Goal: Task Accomplishment & Management: Manage account settings

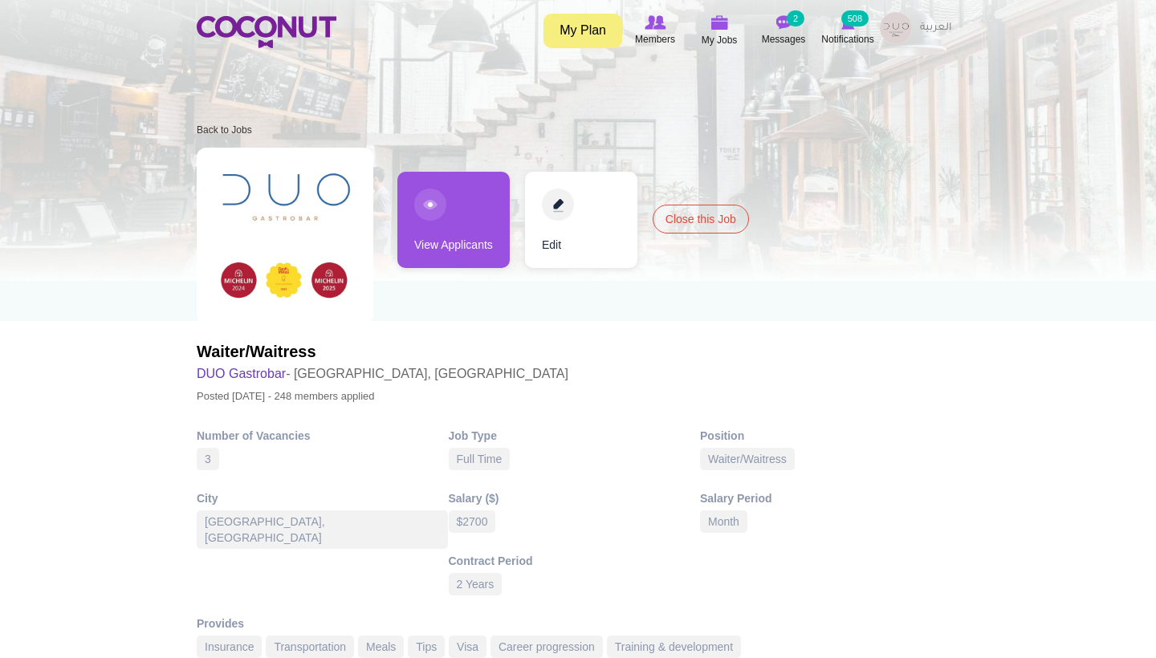
click at [437, 238] on link "View Applicants" at bounding box center [453, 220] width 112 height 96
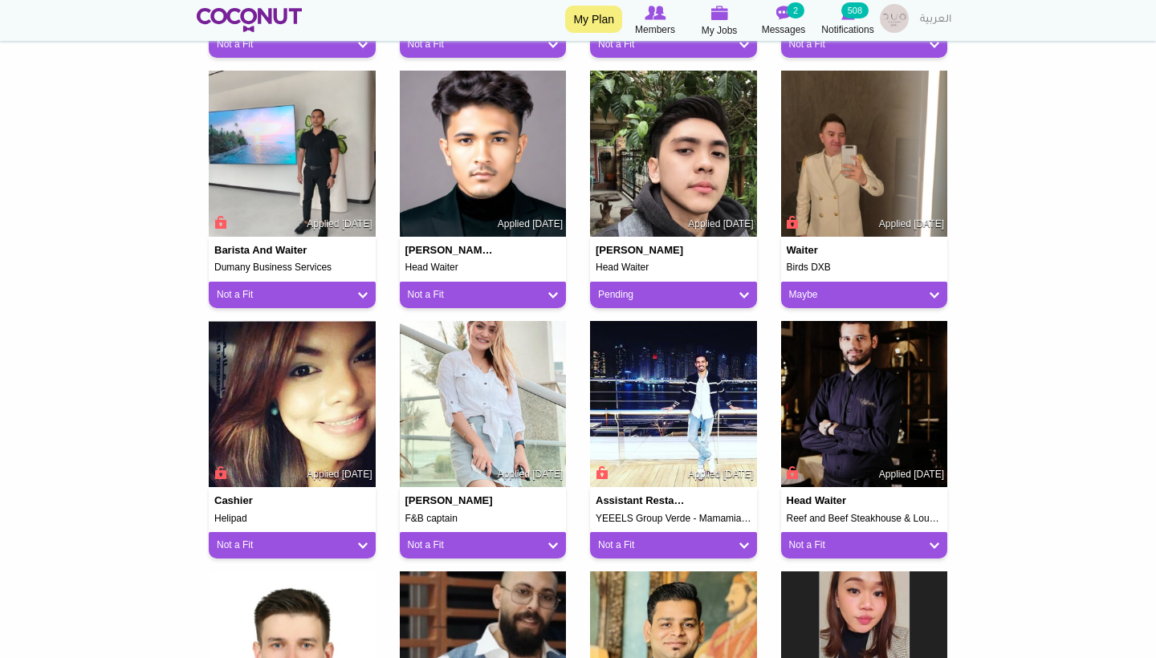
scroll to position [649, 0]
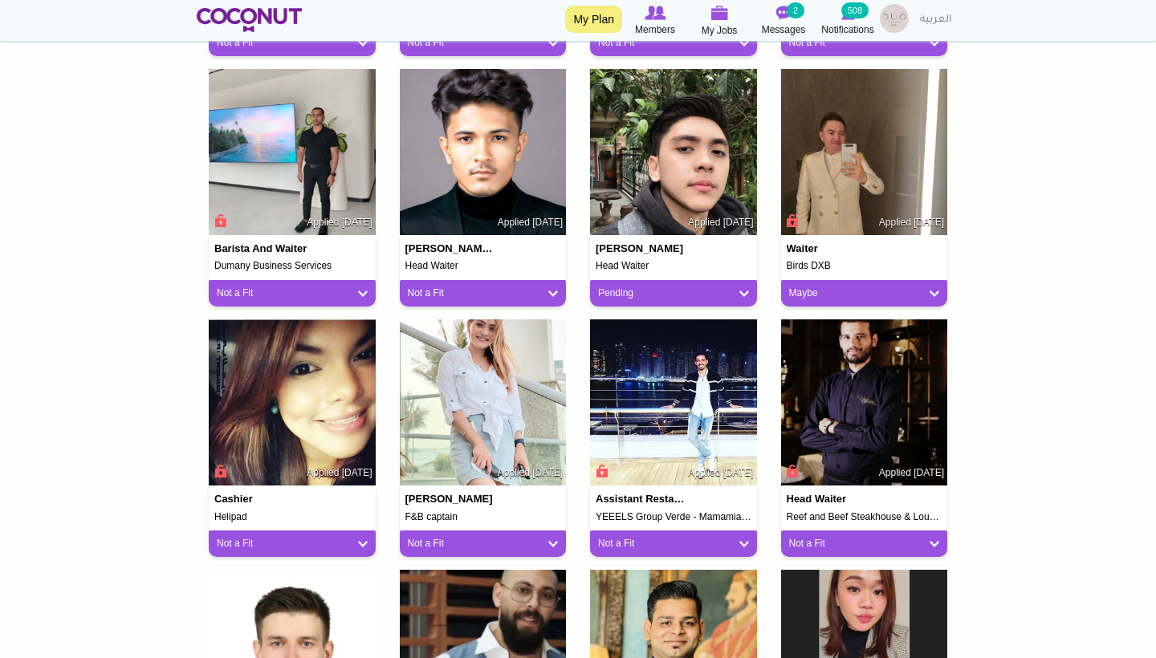
click at [733, 161] on img at bounding box center [673, 152] width 167 height 167
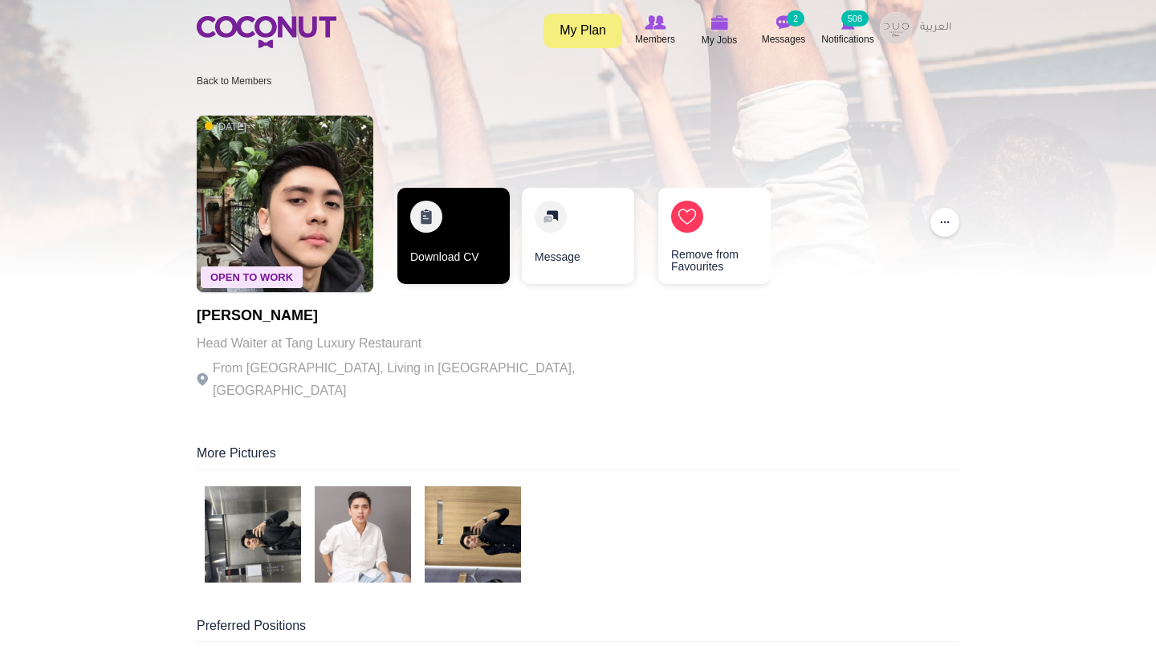
click at [454, 247] on link "Download CV" at bounding box center [453, 236] width 112 height 96
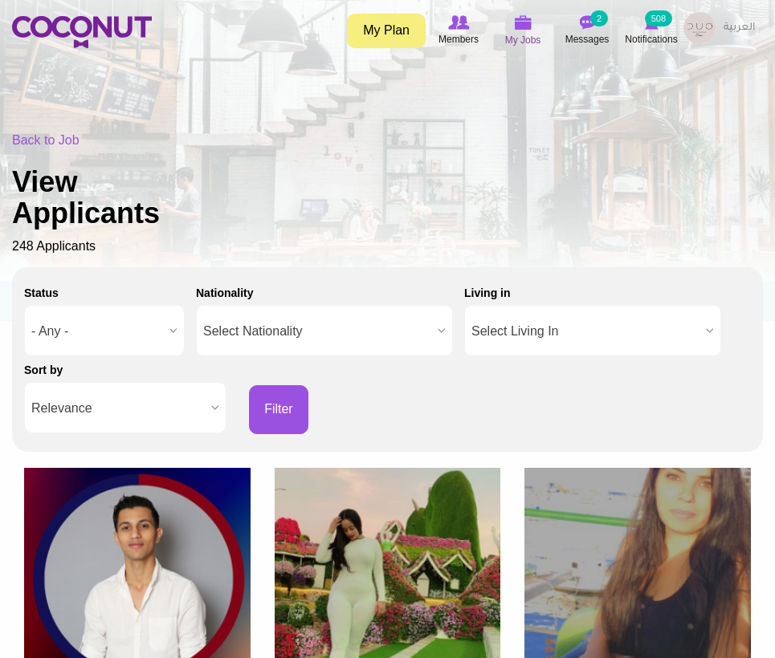
click at [522, 31] on icon at bounding box center [522, 23] width 61 height 18
